Goal: Task Accomplishment & Management: Use online tool/utility

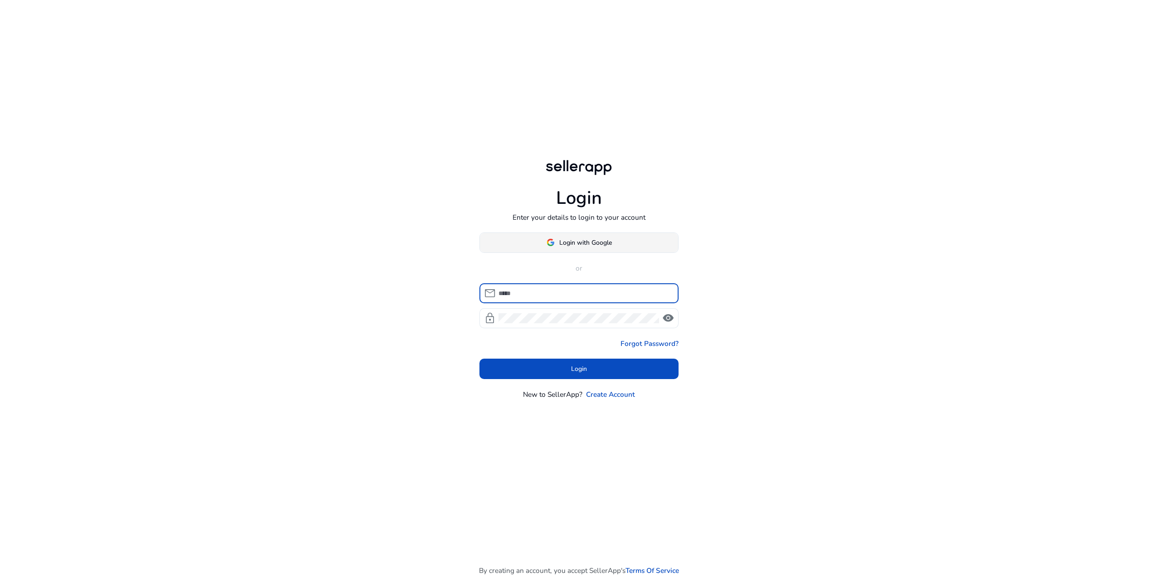
type input "**********"
click at [590, 241] on span "Login with Google" at bounding box center [585, 243] width 53 height 10
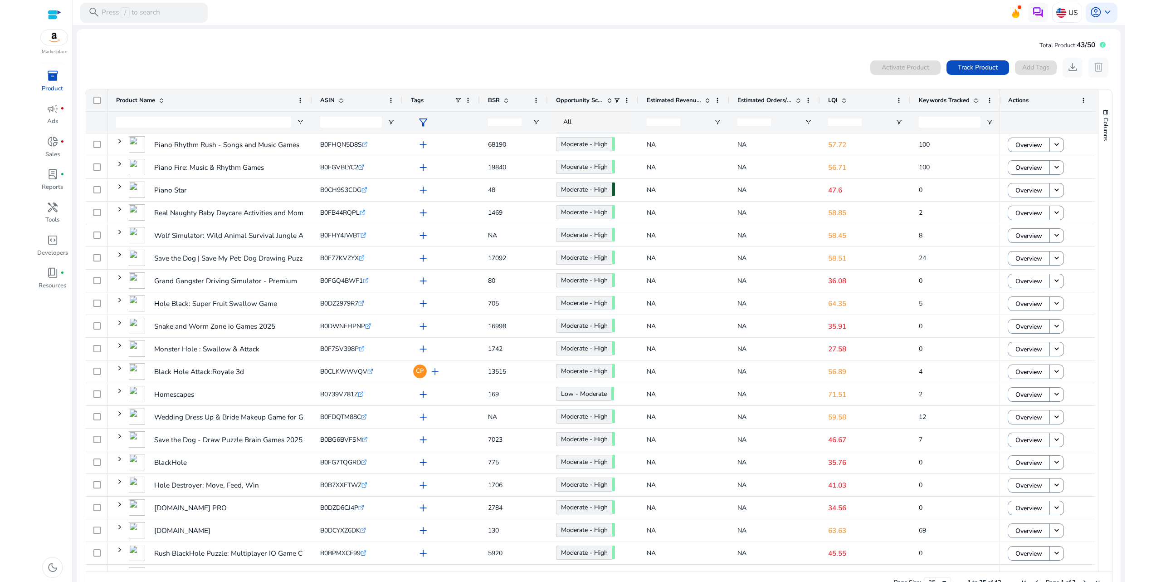
click at [842, 103] on span at bounding box center [844, 100] width 7 height 7
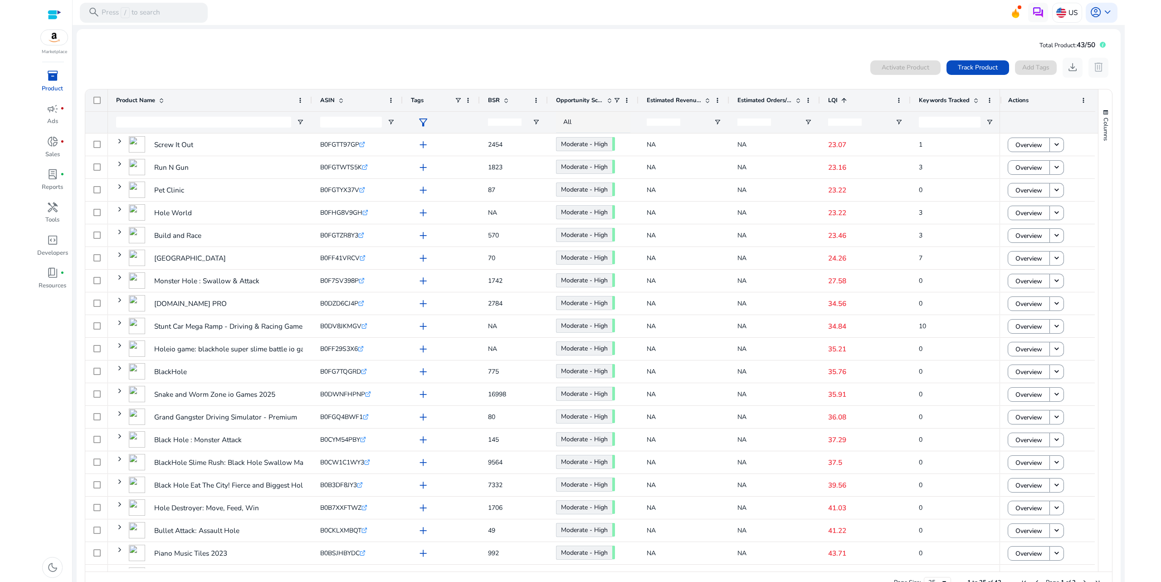
click at [842, 103] on span at bounding box center [844, 100] width 7 height 7
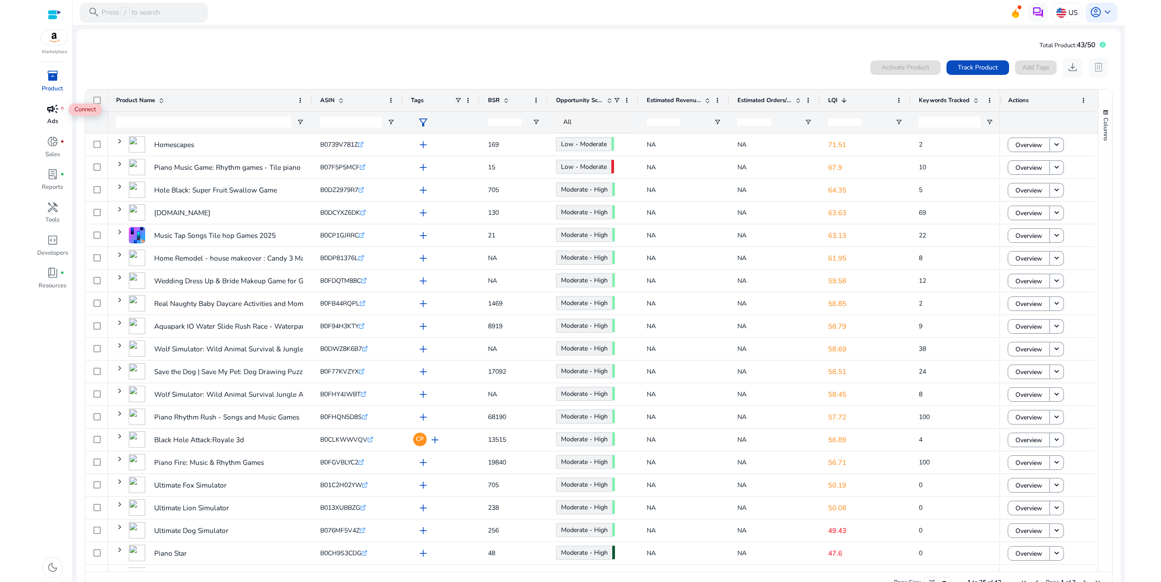
click at [49, 106] on span "campaign" at bounding box center [53, 109] width 12 height 12
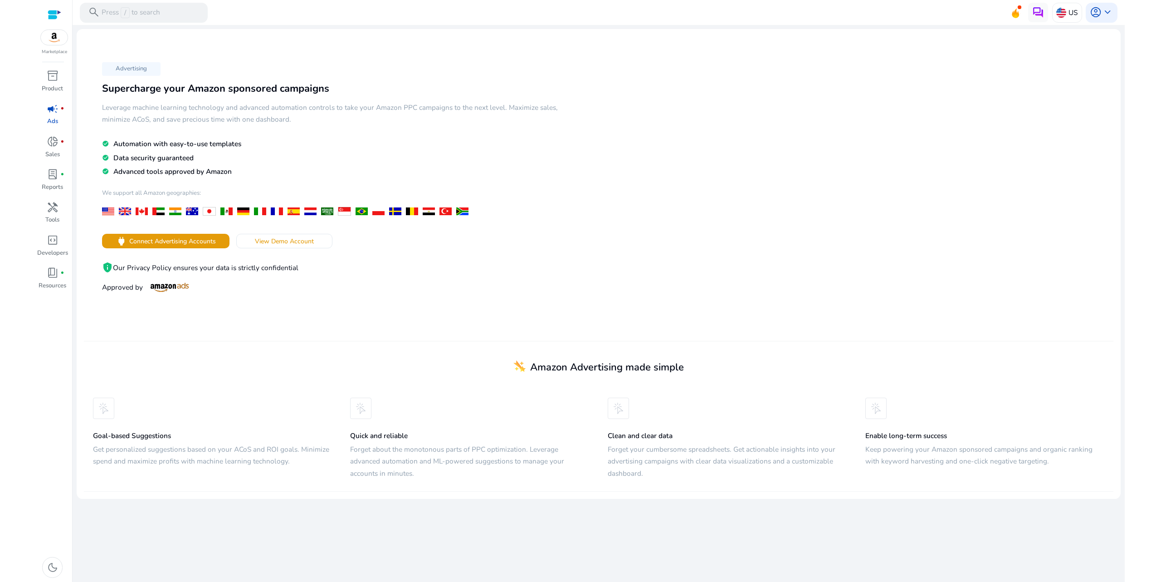
click at [88, 71] on div "Advertising Supercharge your Amazon sponsored campaigns Leverage machine learni…" at bounding box center [341, 177] width 515 height 236
click at [290, 235] on span at bounding box center [284, 241] width 95 height 22
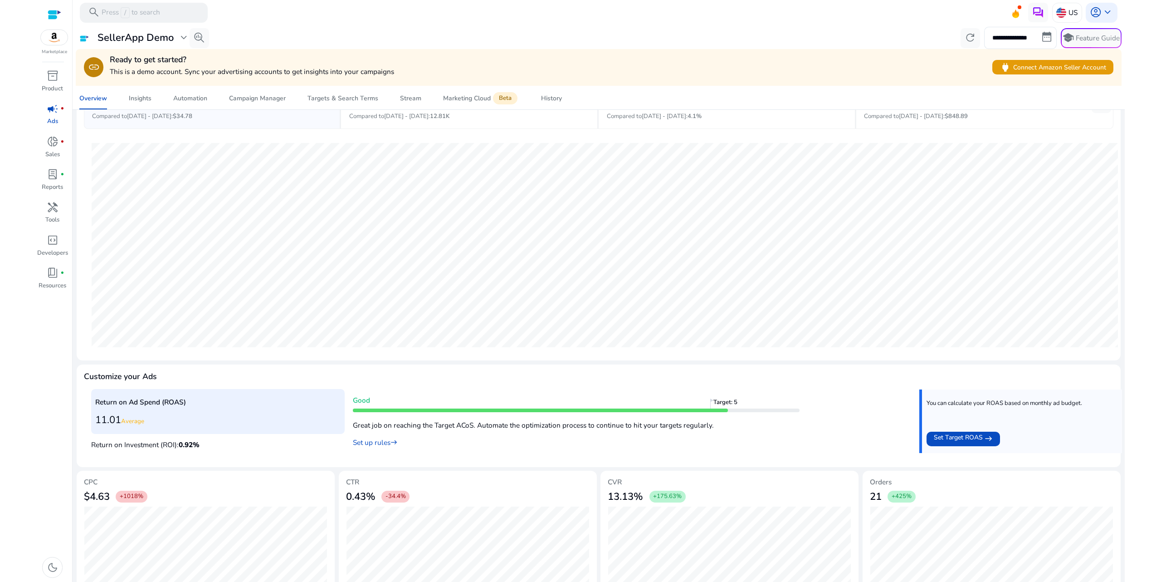
scroll to position [108, 0]
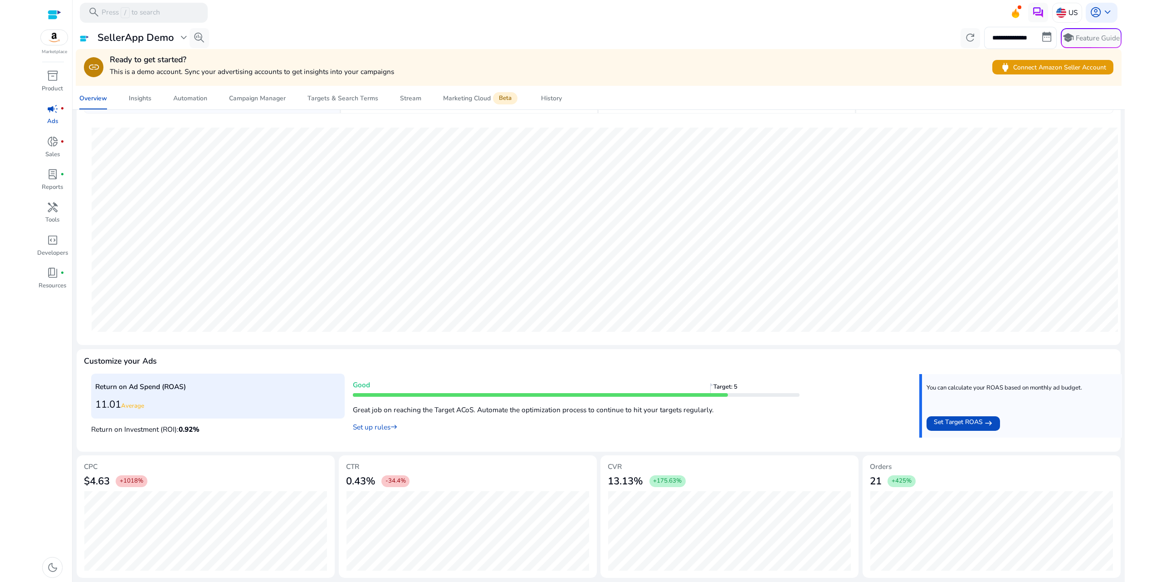
click at [351, 463] on h5 "CTR" at bounding box center [468, 466] width 244 height 8
drag, startPoint x: 351, startPoint y: 463, endPoint x: 328, endPoint y: 460, distance: 23.4
click at [350, 463] on h5 "CTR" at bounding box center [468, 466] width 244 height 8
click at [95, 480] on h3 "$4.63" at bounding box center [97, 481] width 26 height 12
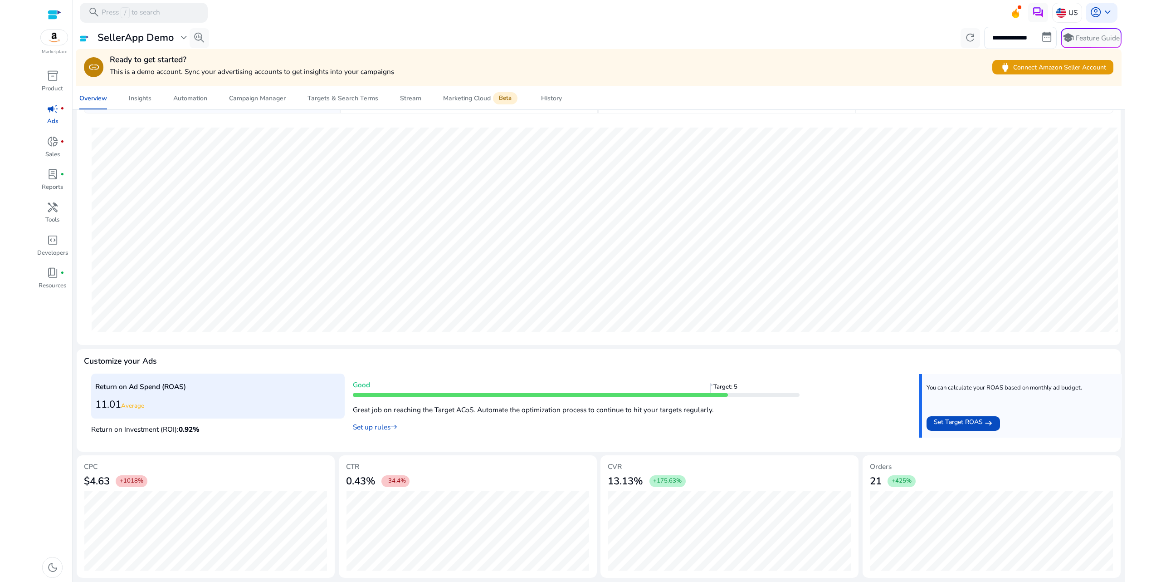
click at [95, 480] on h3 "$4.63" at bounding box center [97, 481] width 26 height 12
click at [874, 484] on h3 "21" at bounding box center [876, 481] width 12 height 12
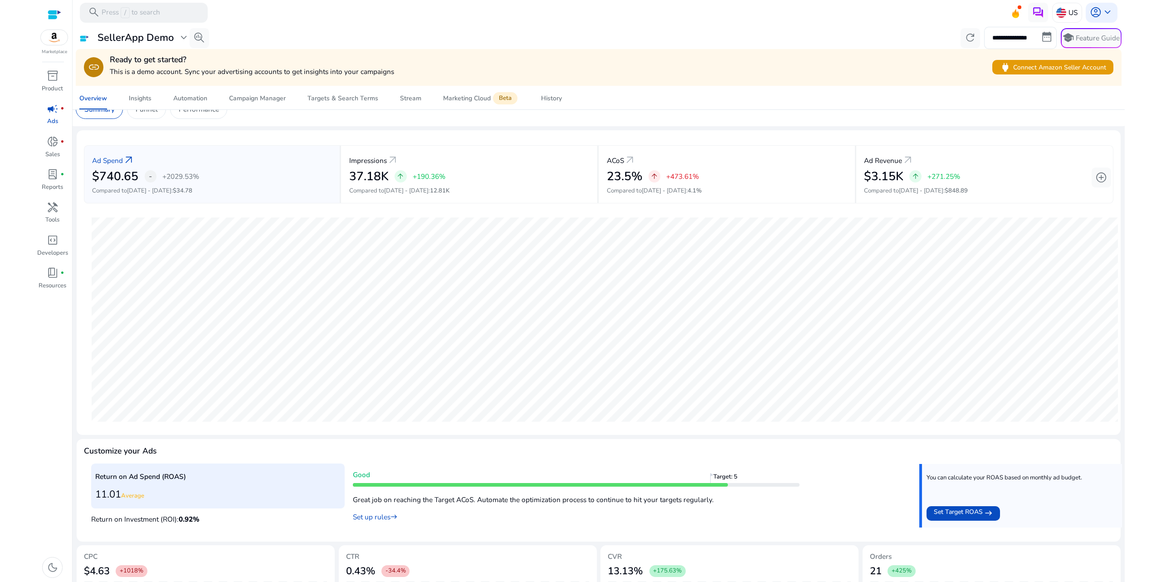
scroll to position [0, 0]
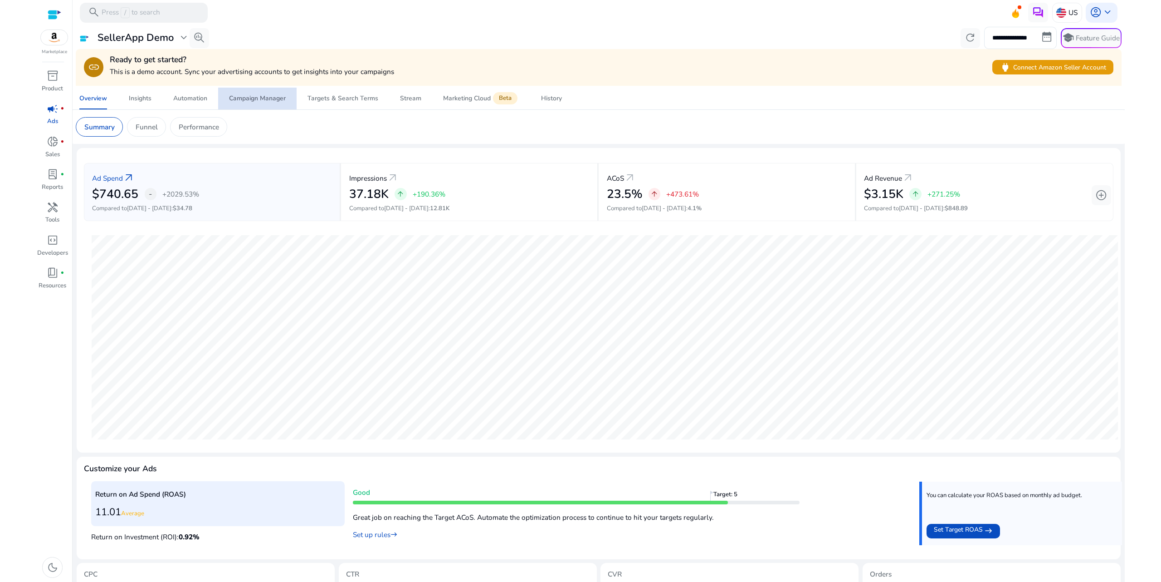
click at [282, 97] on div "Campaign Manager" at bounding box center [257, 98] width 57 height 6
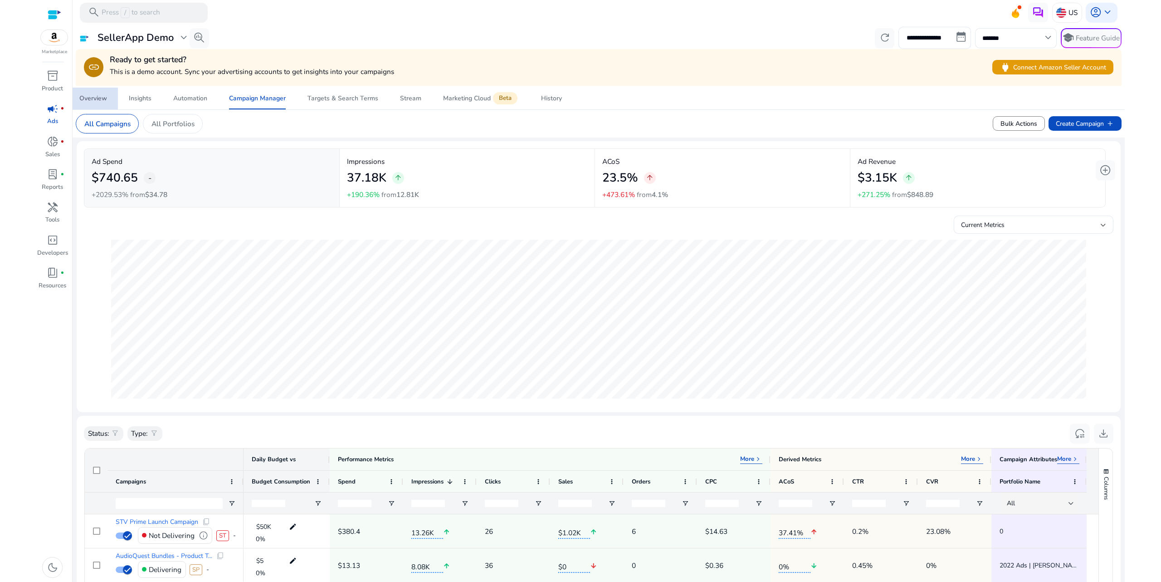
click at [82, 101] on div "Overview" at bounding box center [93, 98] width 28 height 6
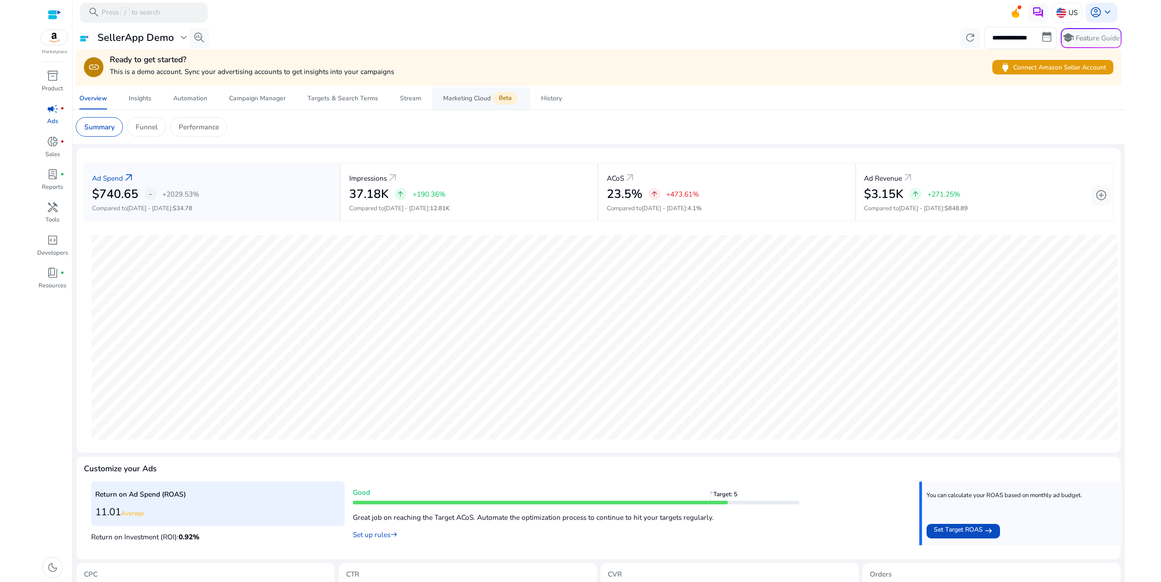
click at [486, 99] on div "Marketing Cloud Beta" at bounding box center [481, 99] width 76 height 8
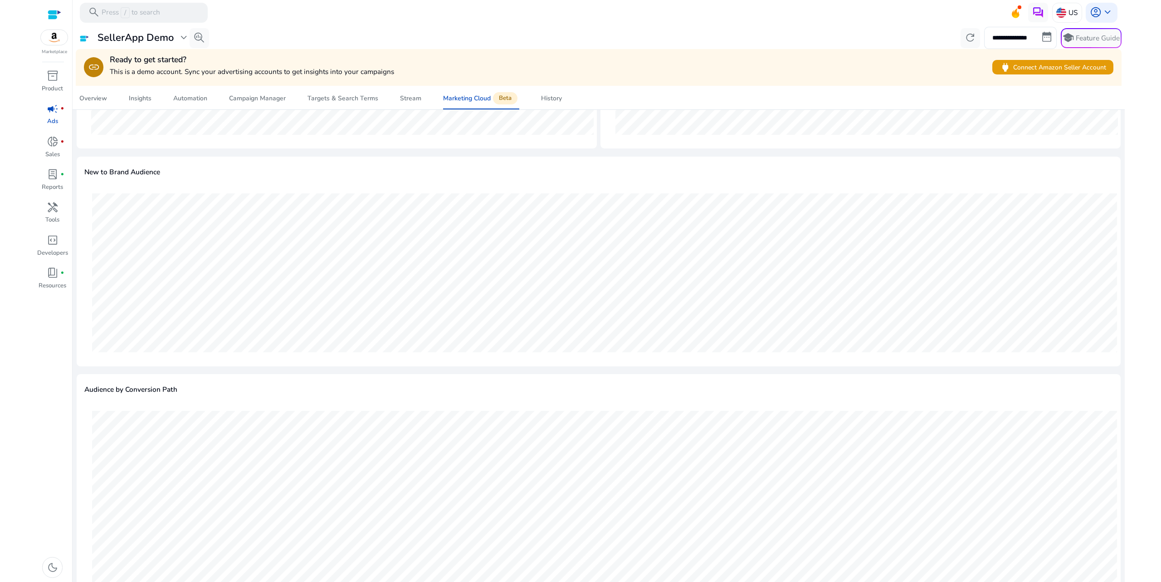
scroll to position [808, 0]
